Goal: Task Accomplishment & Management: Complete application form

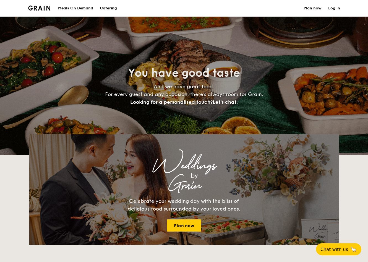
select select
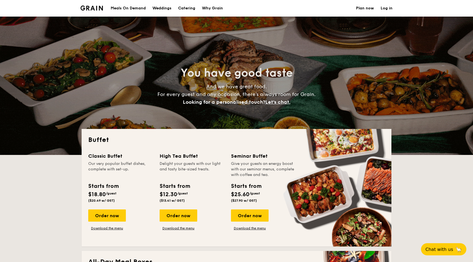
select select
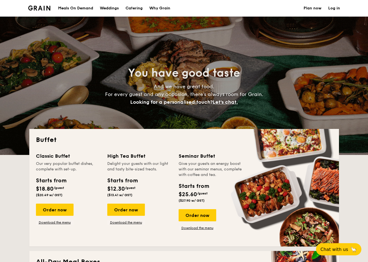
select select
